Goal: Navigation & Orientation: Go to known website

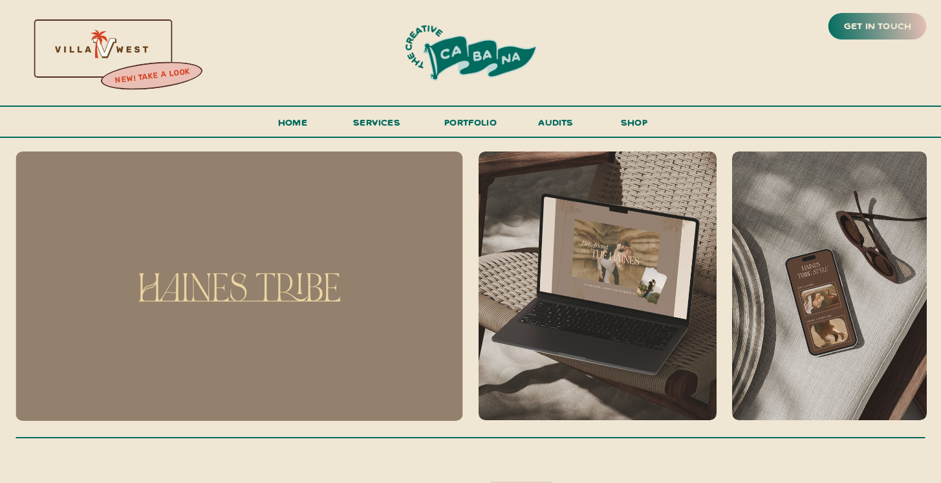
click at [138, 60] on div at bounding box center [100, 47] width 278 height 119
click at [485, 57] on div at bounding box center [471, 52] width 228 height 63
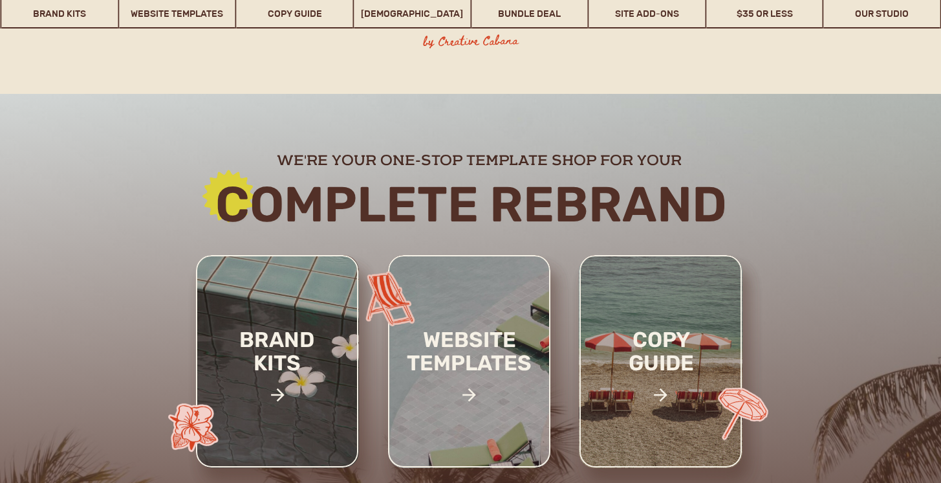
scroll to position [104, 0]
